Goal: Information Seeking & Learning: Learn about a topic

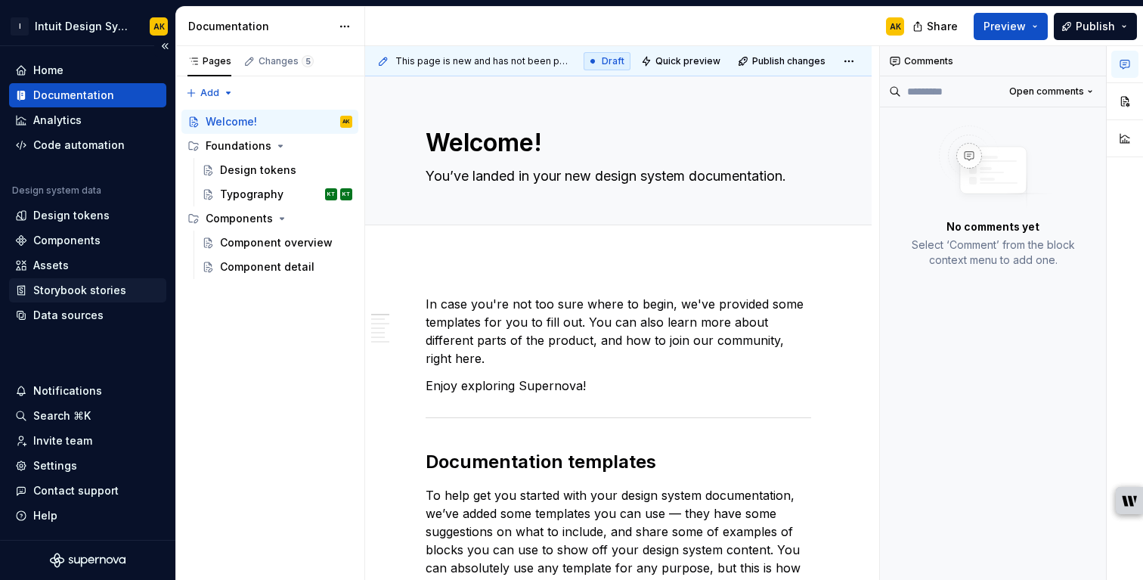
click at [89, 290] on div "Storybook stories" at bounding box center [79, 290] width 93 height 15
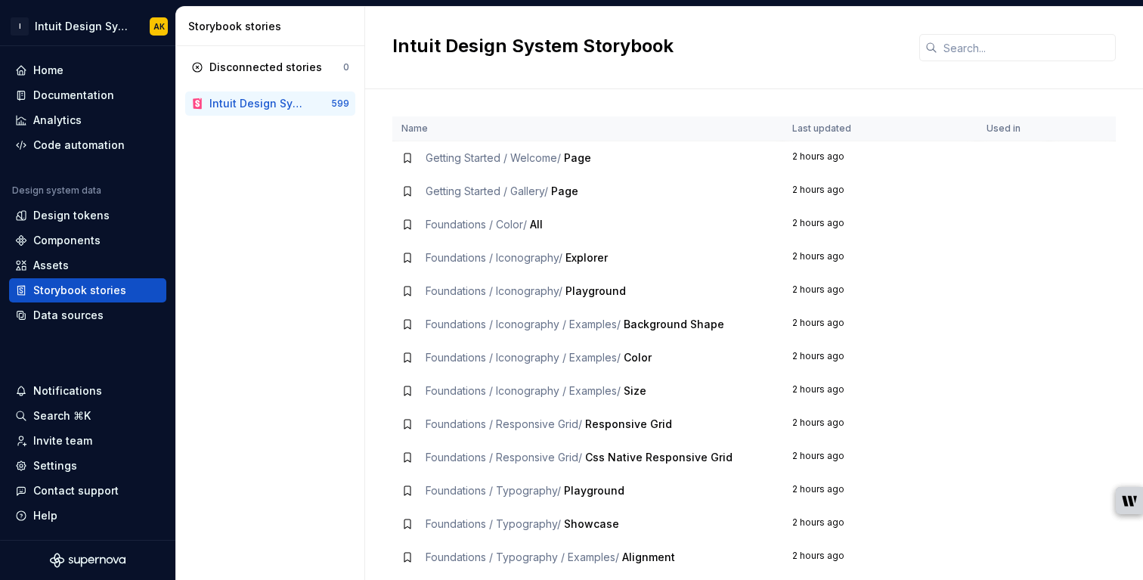
click at [531, 149] on td "Getting Started / Welcome / Page" at bounding box center [587, 158] width 391 height 34
click at [530, 163] on span "Getting Started / Welcome /" at bounding box center [493, 157] width 135 height 13
click at [548, 163] on span "Getting Started / Welcome /" at bounding box center [493, 157] width 135 height 13
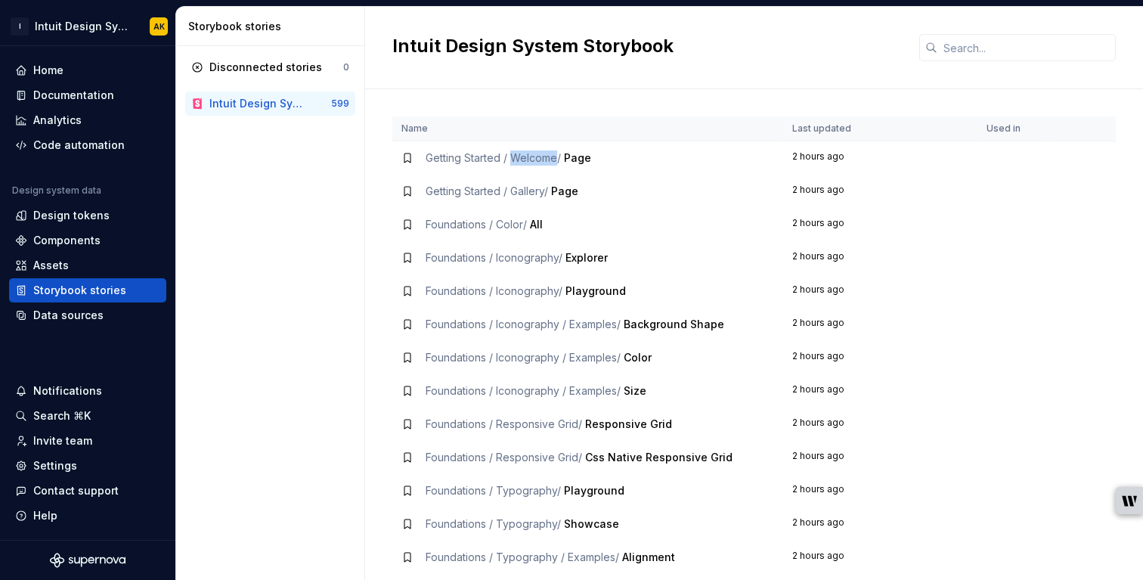
click at [548, 163] on span "Getting Started / Welcome /" at bounding box center [493, 157] width 135 height 13
click at [439, 166] on td "Getting Started / Welcome / Page" at bounding box center [587, 158] width 391 height 34
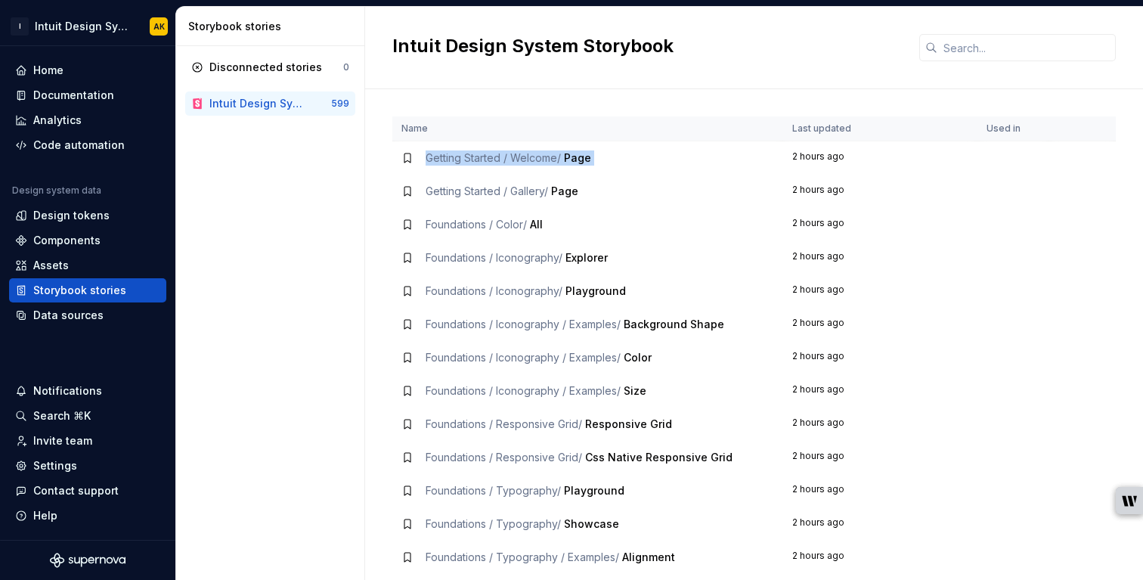
click at [426, 150] on div "Getting Started / Welcome / Page" at bounding box center [509, 157] width 166 height 15
click at [407, 163] on icon at bounding box center [408, 158] width 12 height 12
click at [479, 163] on span "Getting Started / Welcome /" at bounding box center [493, 157] width 135 height 13
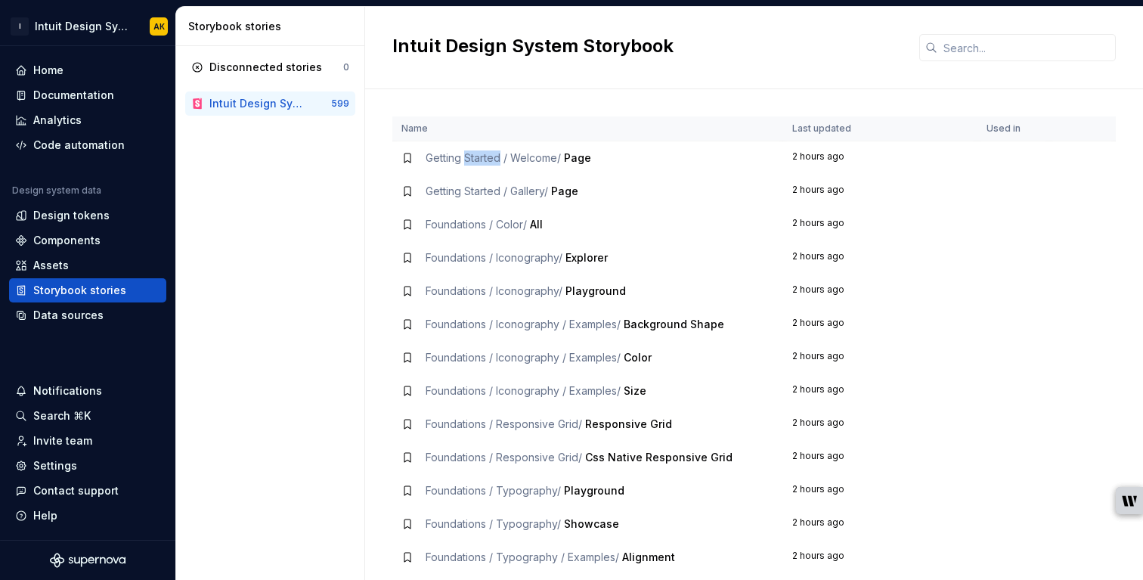
click at [479, 163] on span "Getting Started / Welcome /" at bounding box center [493, 157] width 135 height 13
click at [483, 163] on span "Getting Started / Welcome /" at bounding box center [493, 157] width 135 height 13
click at [477, 268] on td "Foundations / Iconography / Explorer" at bounding box center [587, 257] width 391 height 33
click at [482, 156] on span "Getting Started / Welcome /" at bounding box center [493, 157] width 135 height 13
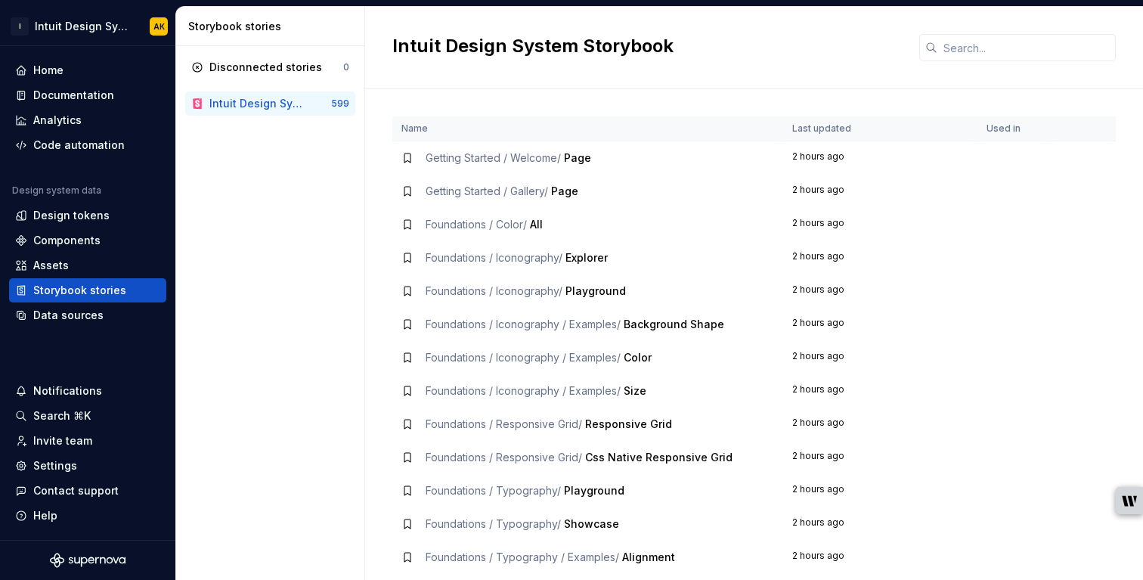
click at [480, 190] on span "Getting Started / Gallery /" at bounding box center [487, 191] width 123 height 13
click at [62, 100] on div "Documentation" at bounding box center [73, 95] width 81 height 15
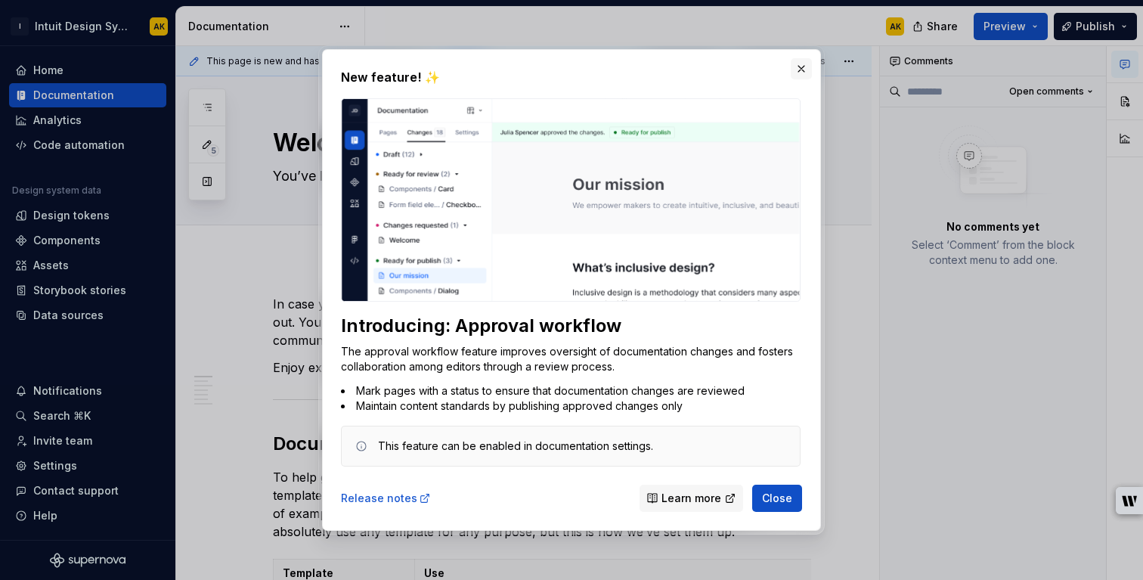
click at [802, 60] on button "button" at bounding box center [801, 68] width 21 height 21
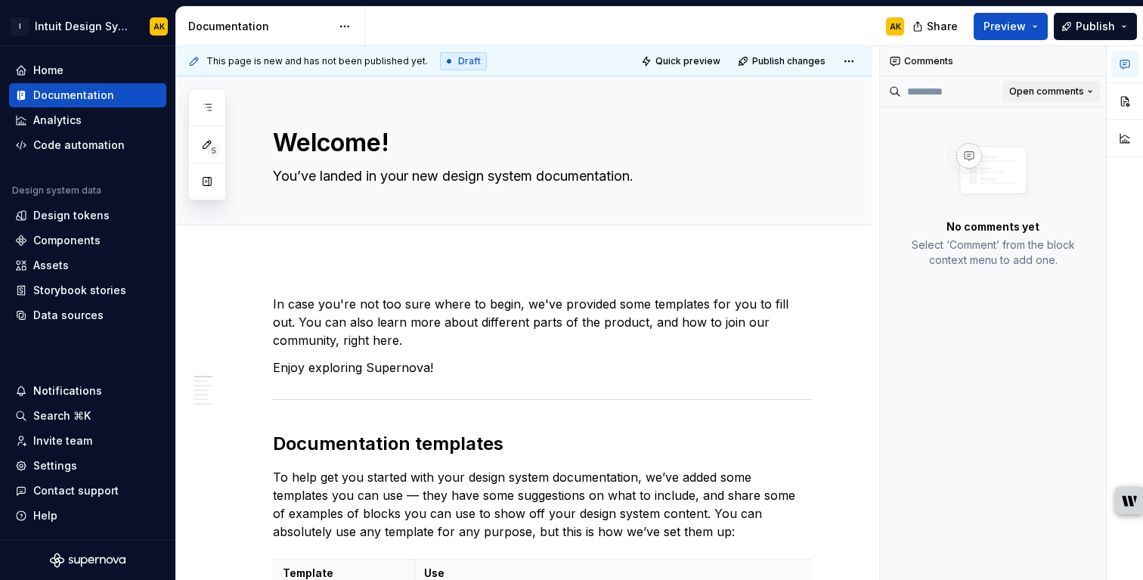
click at [1069, 92] on span "Open comments" at bounding box center [1047, 91] width 75 height 12
click at [903, 180] on div "Comments Open comments No comments yet Select ‘Comment’ from the block context …" at bounding box center [1011, 313] width 263 height 535
click at [1118, 107] on button "button" at bounding box center [1125, 101] width 27 height 27
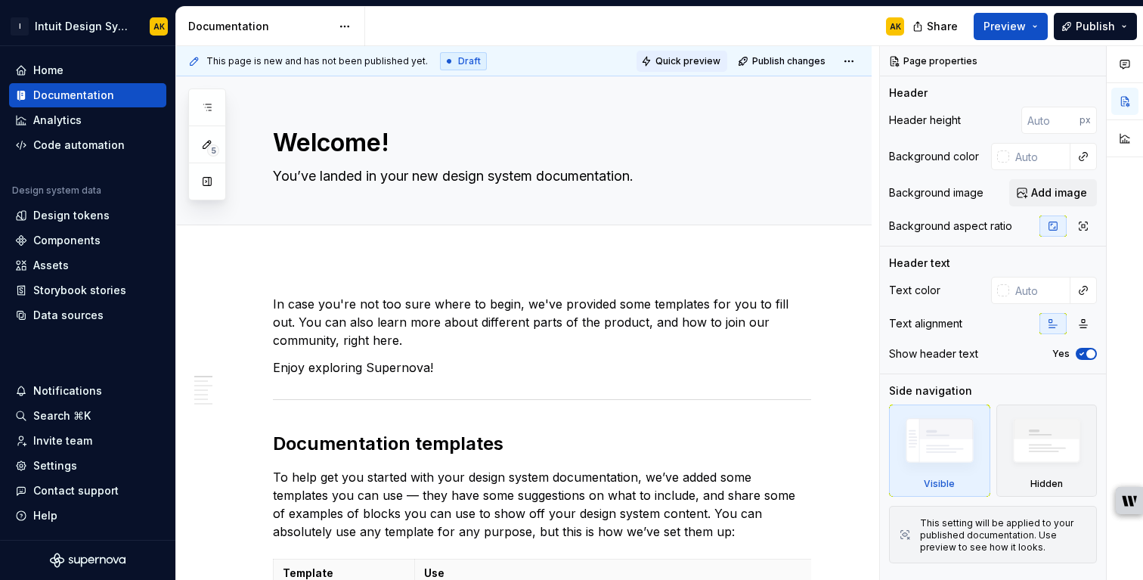
click at [708, 64] on span "Quick preview" at bounding box center [688, 61] width 65 height 12
click at [1130, 143] on button "button" at bounding box center [1125, 138] width 27 height 27
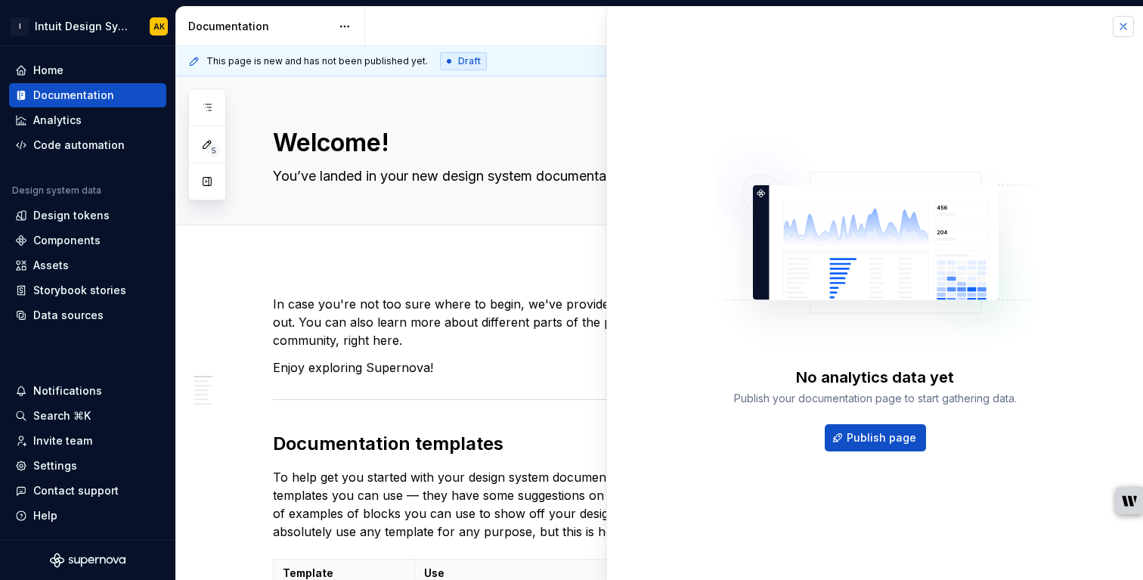
click at [1126, 30] on button "button" at bounding box center [1123, 26] width 21 height 21
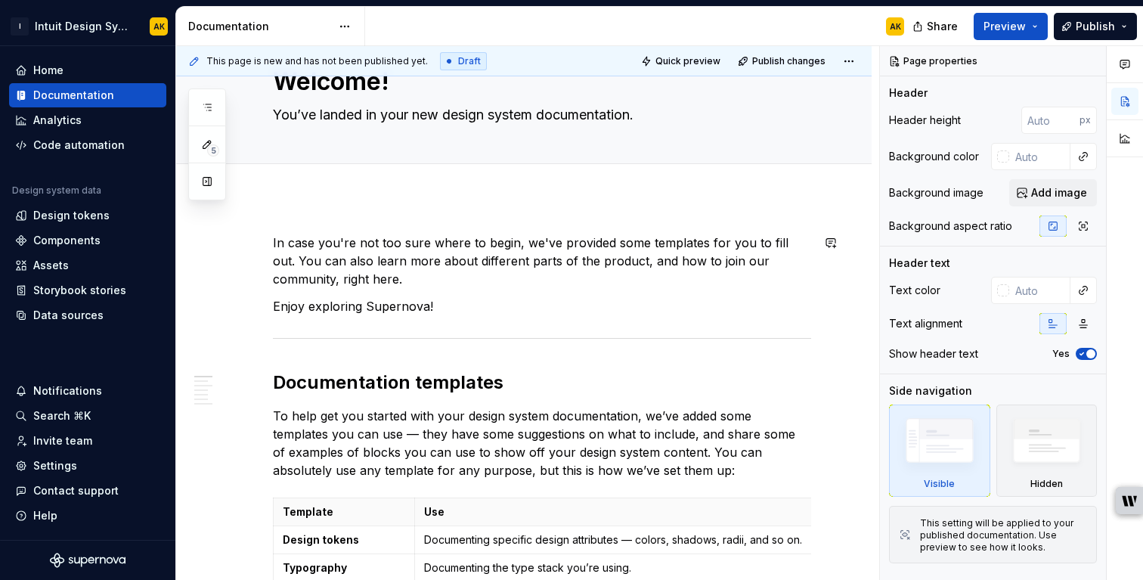
scroll to position [66, 0]
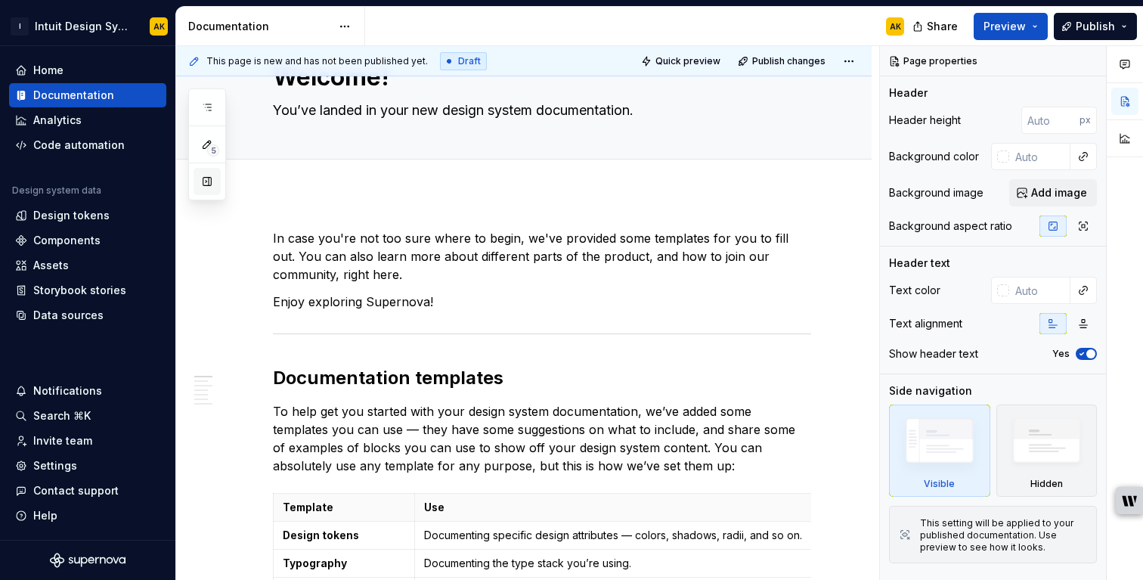
click at [208, 183] on button "button" at bounding box center [207, 181] width 27 height 27
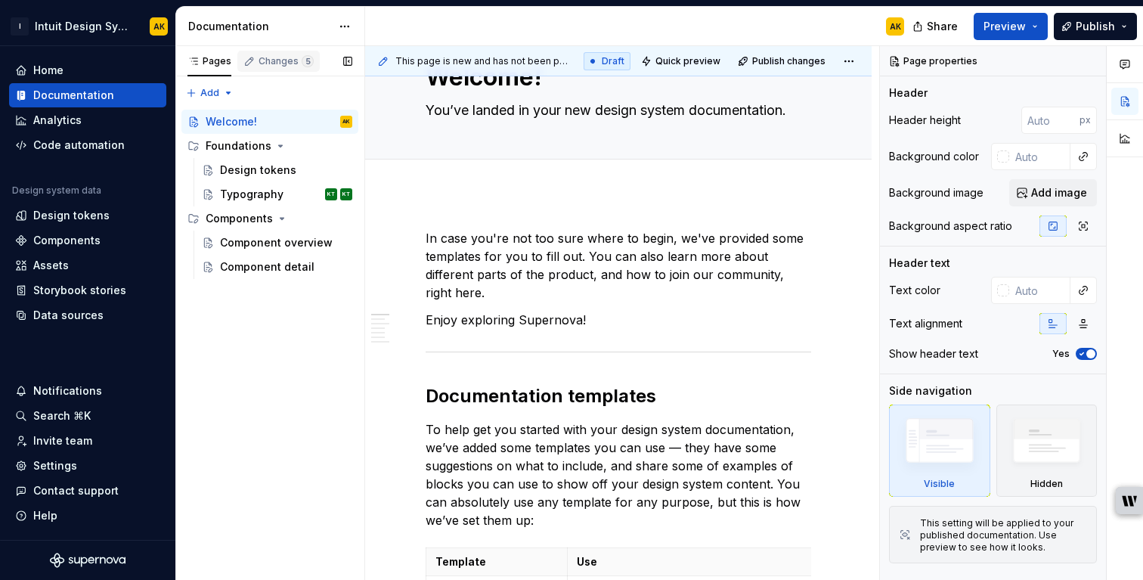
click at [284, 68] on div "Changes 5" at bounding box center [278, 61] width 82 height 21
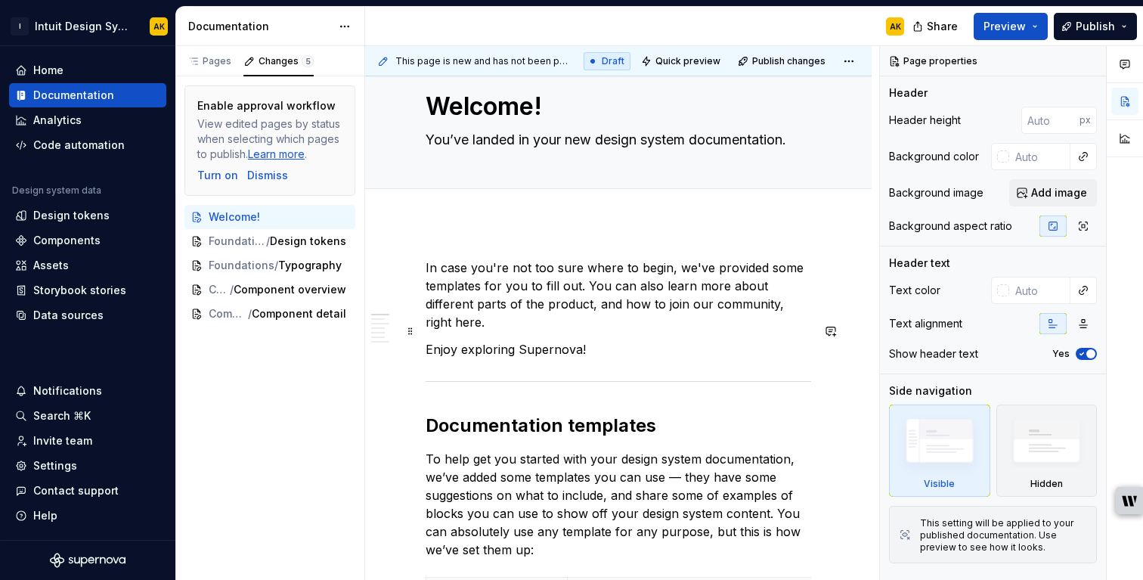
scroll to position [38, 0]
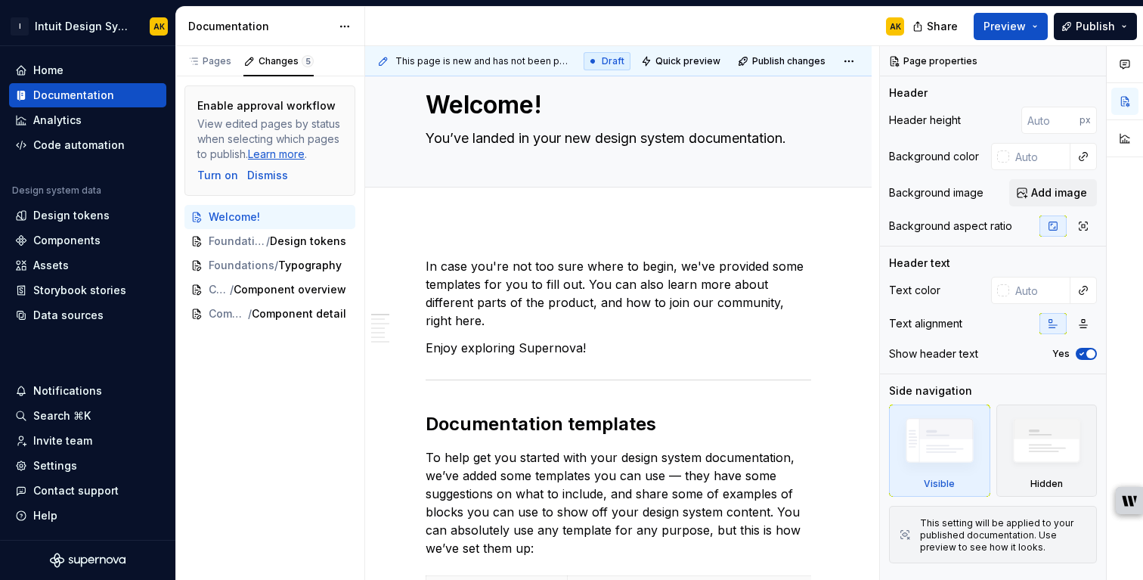
type textarea "*"
